Goal: Find specific page/section: Find specific page/section

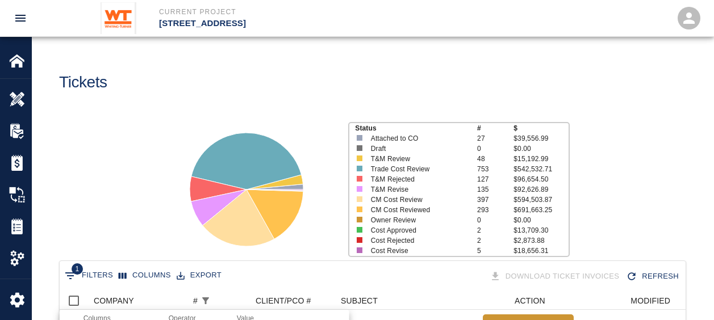
select select "number"
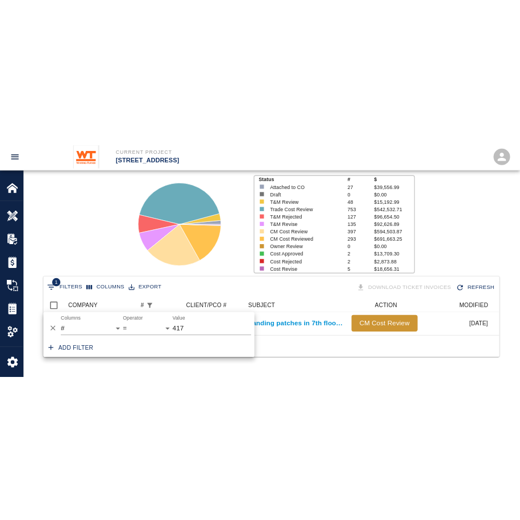
scroll to position [50, 432]
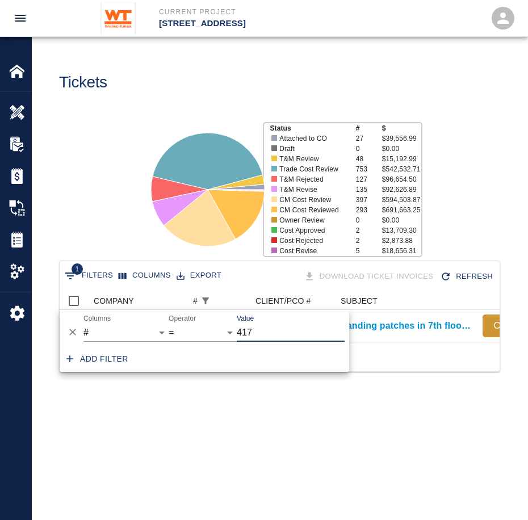
click at [75, 268] on span "1" at bounding box center [77, 269] width 11 height 11
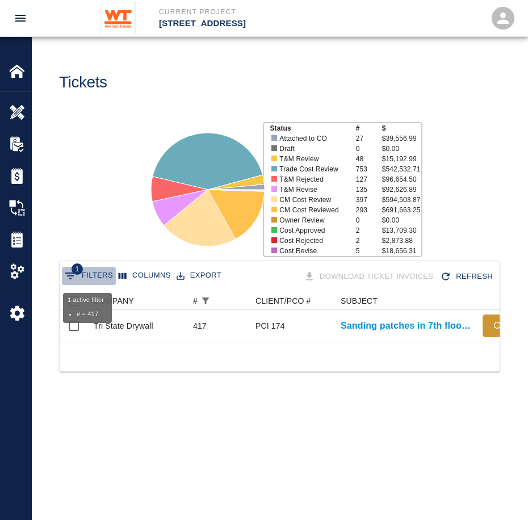
click at [88, 279] on button "1 Filters" at bounding box center [89, 276] width 54 height 18
select select "number"
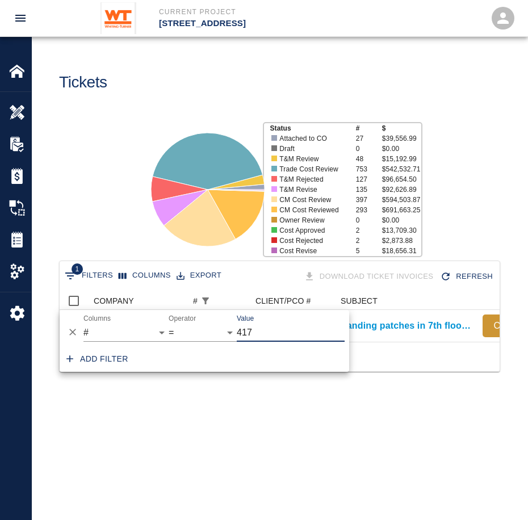
click at [281, 320] on input "417" at bounding box center [291, 333] width 108 height 18
type input "4"
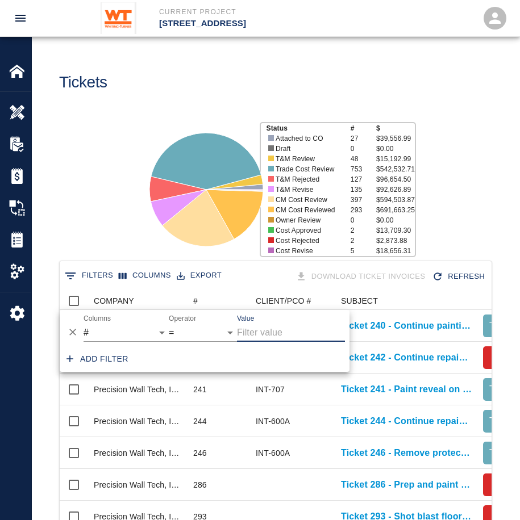
scroll to position [654, 423]
type input "46"
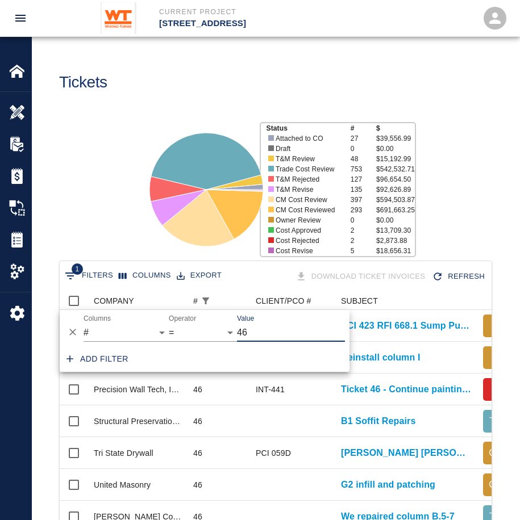
scroll to position [241, 423]
click at [87, 198] on div "Status # $ Attached to CO 27 $39,556.99 Draft 0 $0.00 T&M Review 48 $15,192.99 …" at bounding box center [271, 185] width 497 height 151
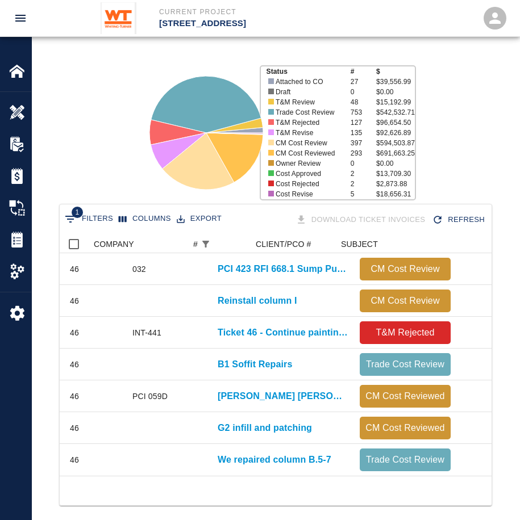
scroll to position [0, 0]
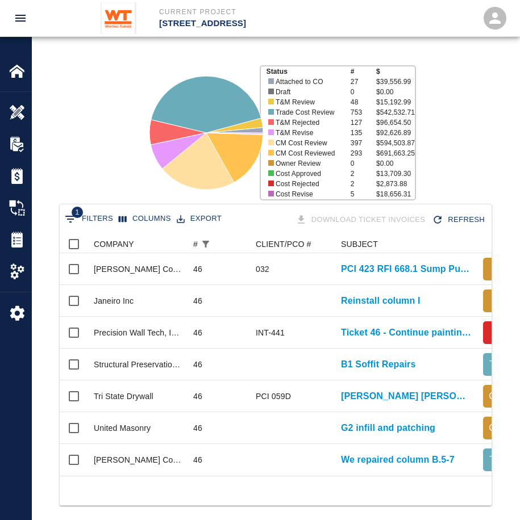
click at [106, 218] on button "1 Filters" at bounding box center [89, 219] width 54 height 18
select select "number"
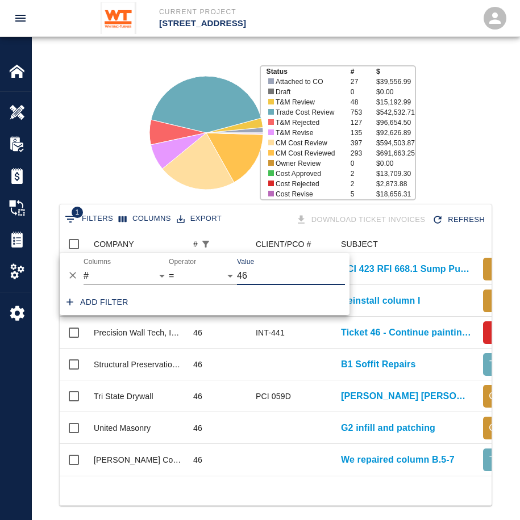
click at [208, 193] on icon at bounding box center [206, 133] width 142 height 142
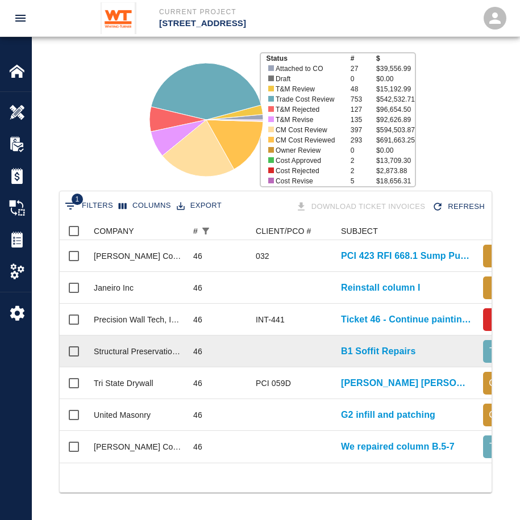
scroll to position [78, 0]
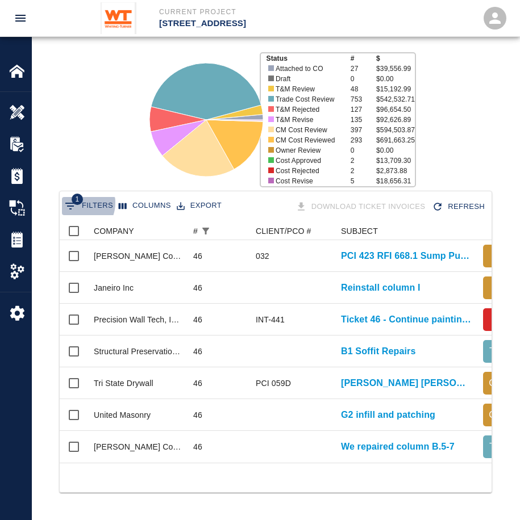
click at [76, 194] on span "1" at bounding box center [77, 199] width 11 height 11
select select "number"
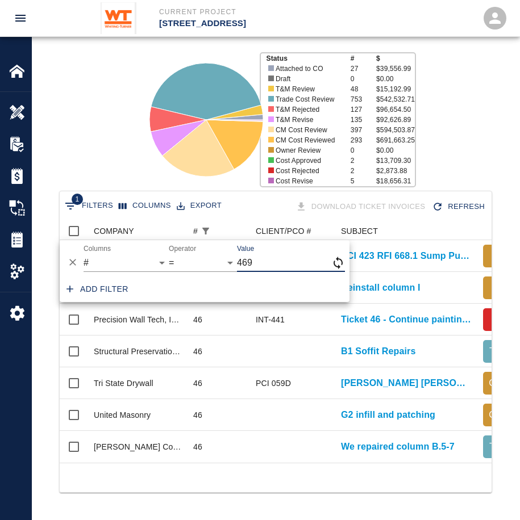
type input "469"
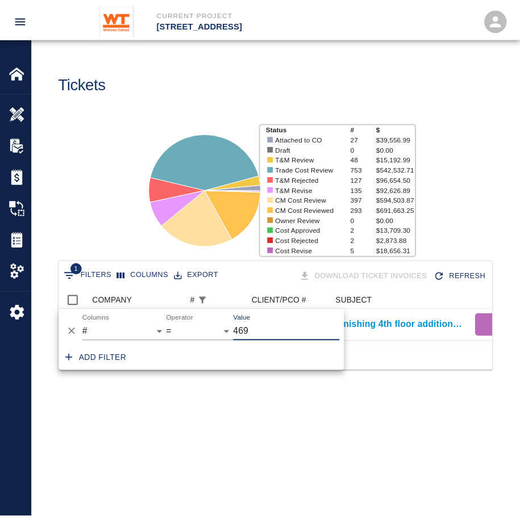
scroll to position [9, 9]
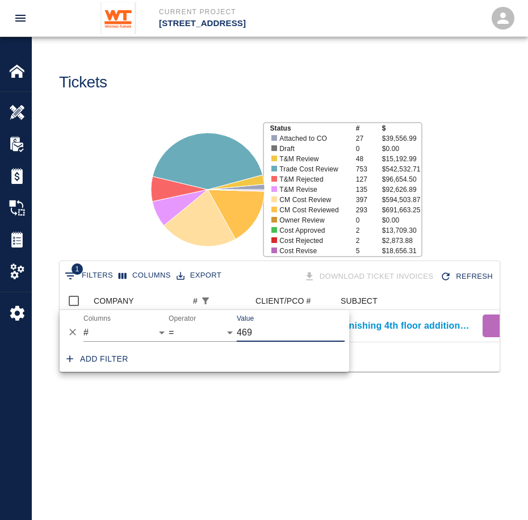
click at [322, 320] on main "Tickets Status # $ Attached to CO 27 $39,556.99 Draft 0 $0.00 T&M Review 48 $15…" at bounding box center [280, 260] width 496 height 520
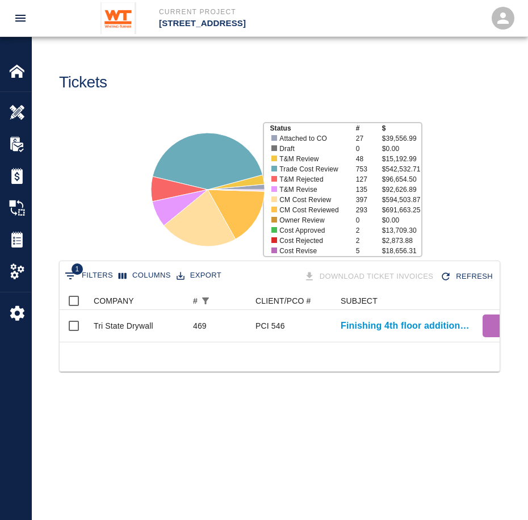
click at [80, 288] on div "1 Filters Columns Export Download Ticket Invoices Refresh" at bounding box center [280, 276] width 440 height 31
click at [88, 269] on button "1 Filters" at bounding box center [89, 276] width 54 height 18
select select "number"
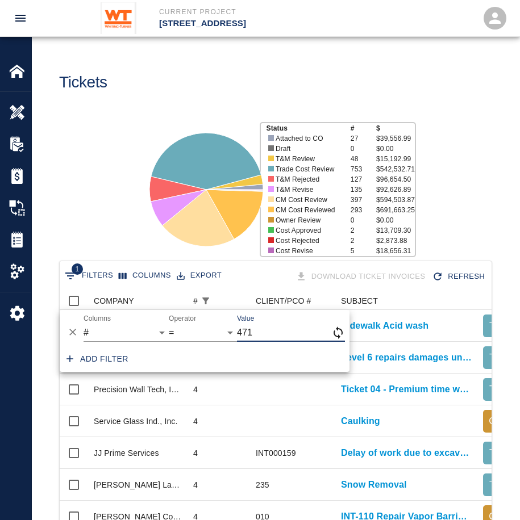
type input "471"
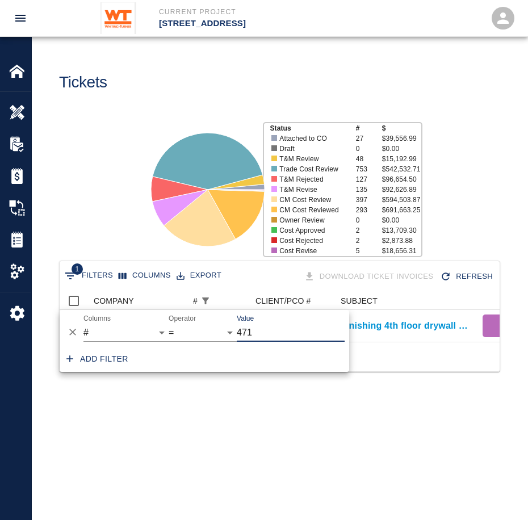
click at [69, 227] on div "Status # $ Attached to CO 27 $39,556.99 Draft 0 $0.00 T&M Review 48 $15,192.99 …" at bounding box center [275, 185] width 505 height 151
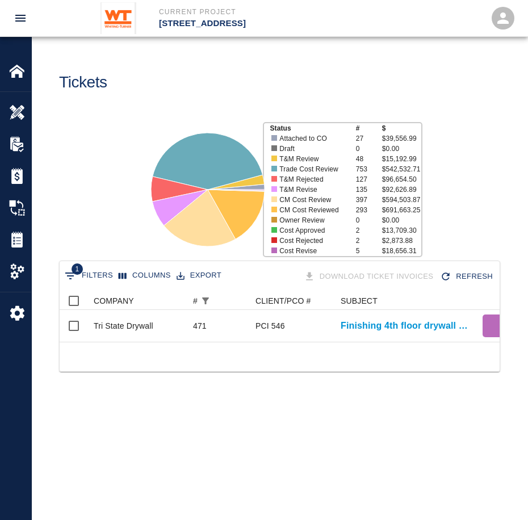
click at [64, 274] on icon "Show filters" at bounding box center [71, 276] width 14 height 14
select select "number"
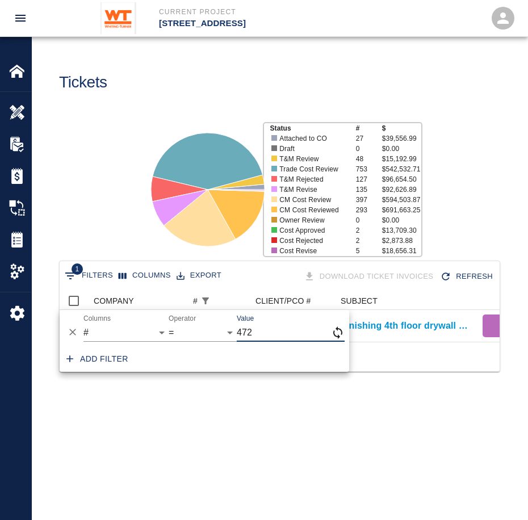
type input "472"
click at [308, 320] on main "Tickets Status # $ Attached to CO 27 $39,556.99 Draft 0 $0.00 T&M Review 48 $15…" at bounding box center [280, 260] width 496 height 520
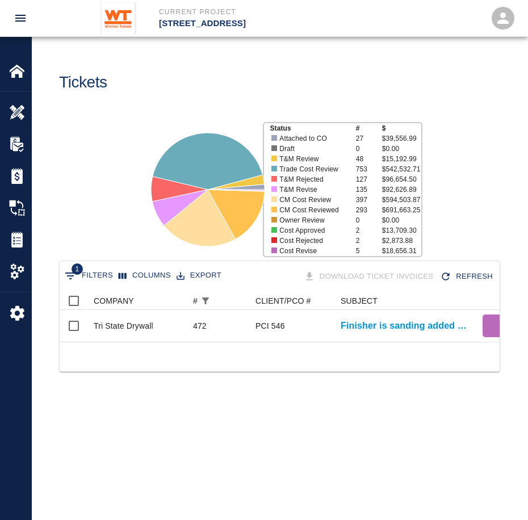
click at [98, 276] on button "1 Filters" at bounding box center [89, 276] width 54 height 18
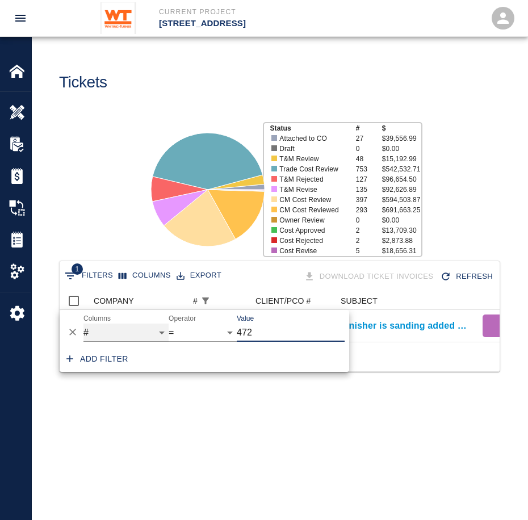
click at [122, 320] on select "COMPANY ID # CLIENT/PCO # SUBJECT DESCRIPTION ACTION WORK MODIFIED CREATED CODE…" at bounding box center [126, 333] width 85 height 18
click at [84, 320] on select "COMPANY ID # CLIENT/PCO # SUBJECT DESCRIPTION ACTION WORK MODIFIED CREATED CODE…" at bounding box center [126, 333] width 85 height 18
select select "subject"
select select "contains"
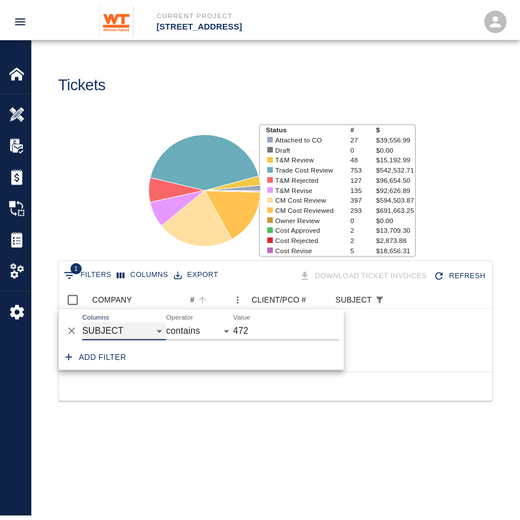
scroll to position [82, 432]
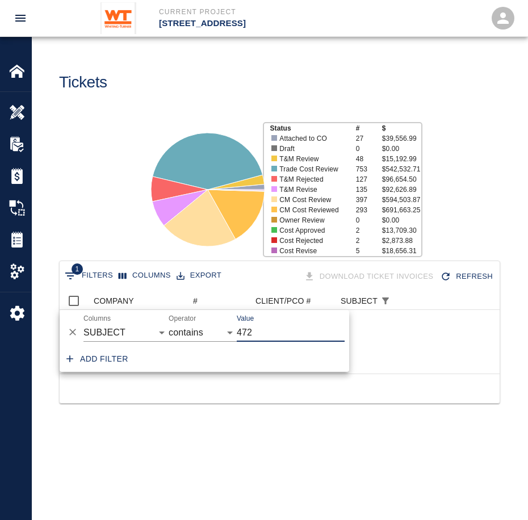
click at [261, 320] on input "472" at bounding box center [291, 333] width 108 height 18
type input "4"
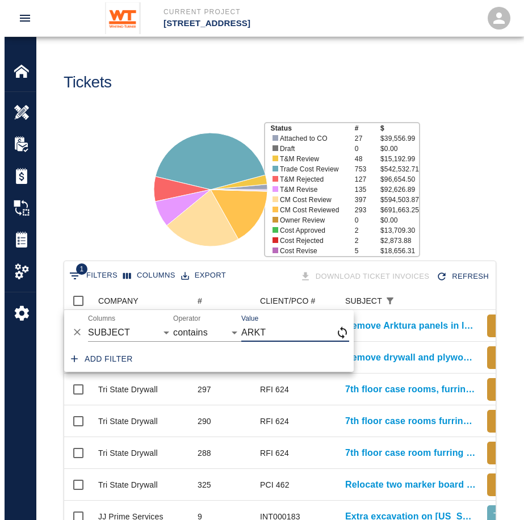
scroll to position [9, 9]
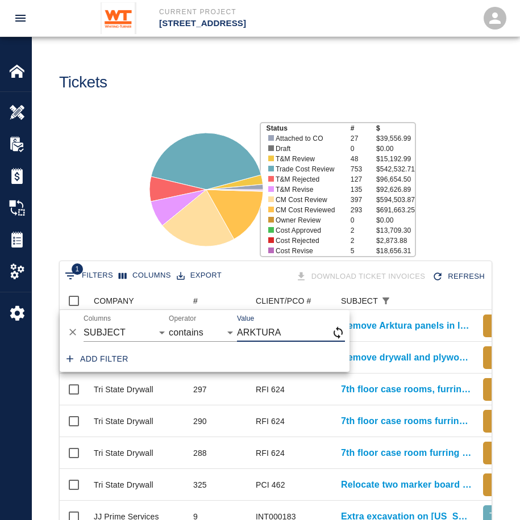
type input "ARKTURA"
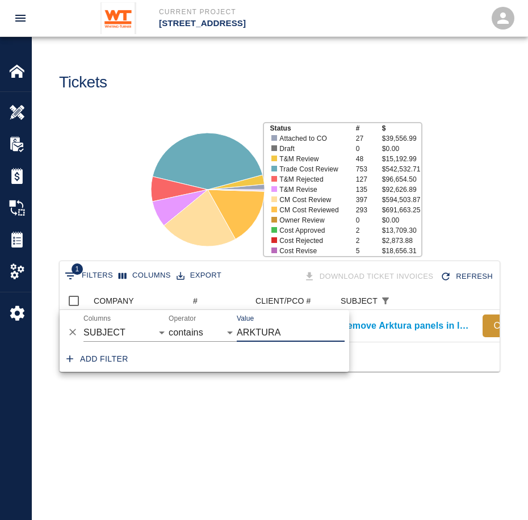
click at [447, 195] on div "Status # $ Attached to CO 27 $39,556.99 Draft 0 $0.00 T&M Review 48 $15,192.99 …" at bounding box center [275, 185] width 505 height 151
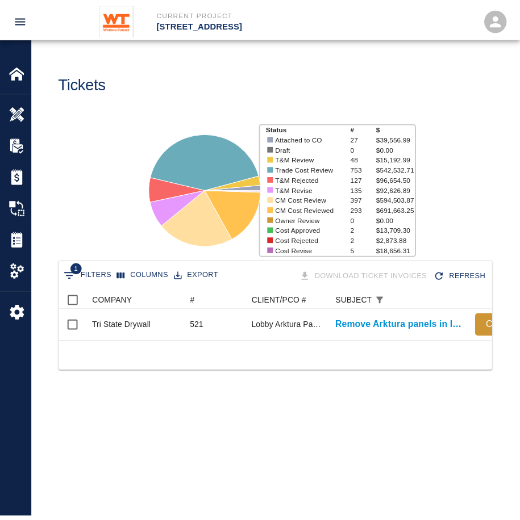
scroll to position [0, 7]
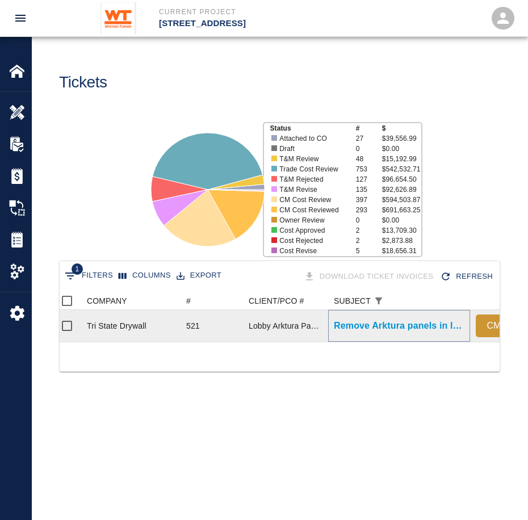
click at [361, 320] on p "Remove Arktura panels in lobby and cut drywall out to..." at bounding box center [399, 326] width 131 height 14
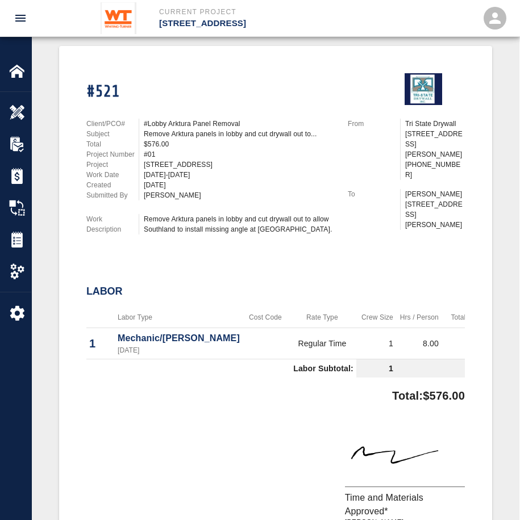
scroll to position [227, 0]
